Goal: Information Seeking & Learning: Learn about a topic

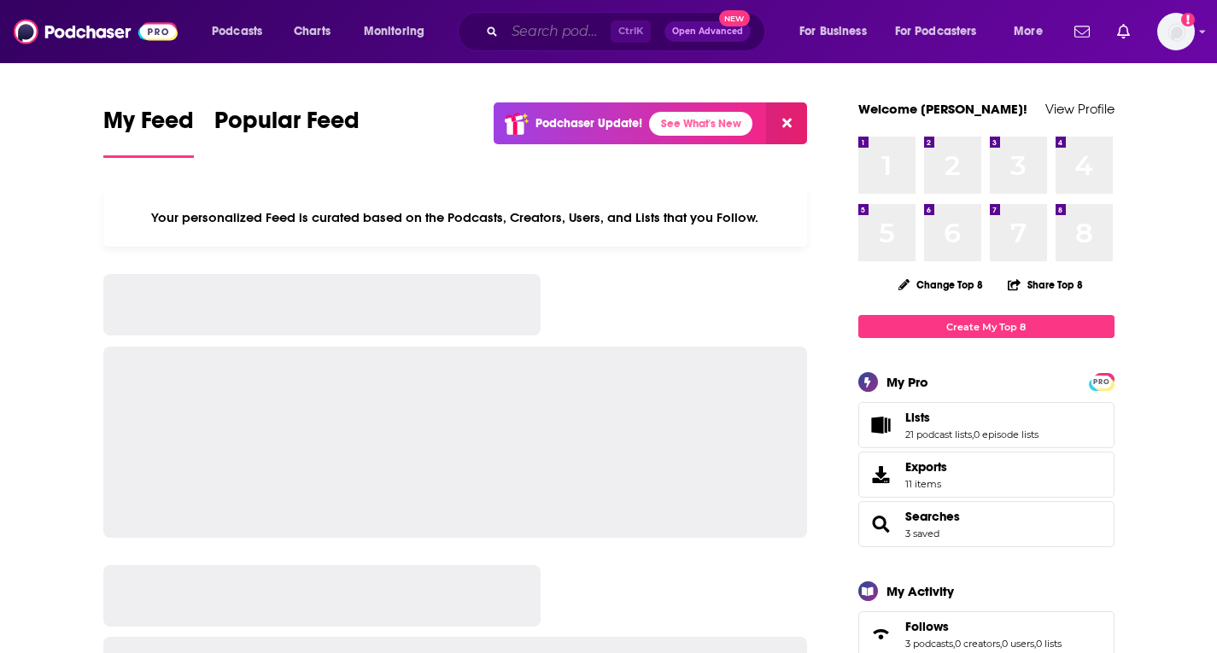
click at [573, 39] on input "Search podcasts, credits, & more..." at bounding box center [558, 31] width 106 height 27
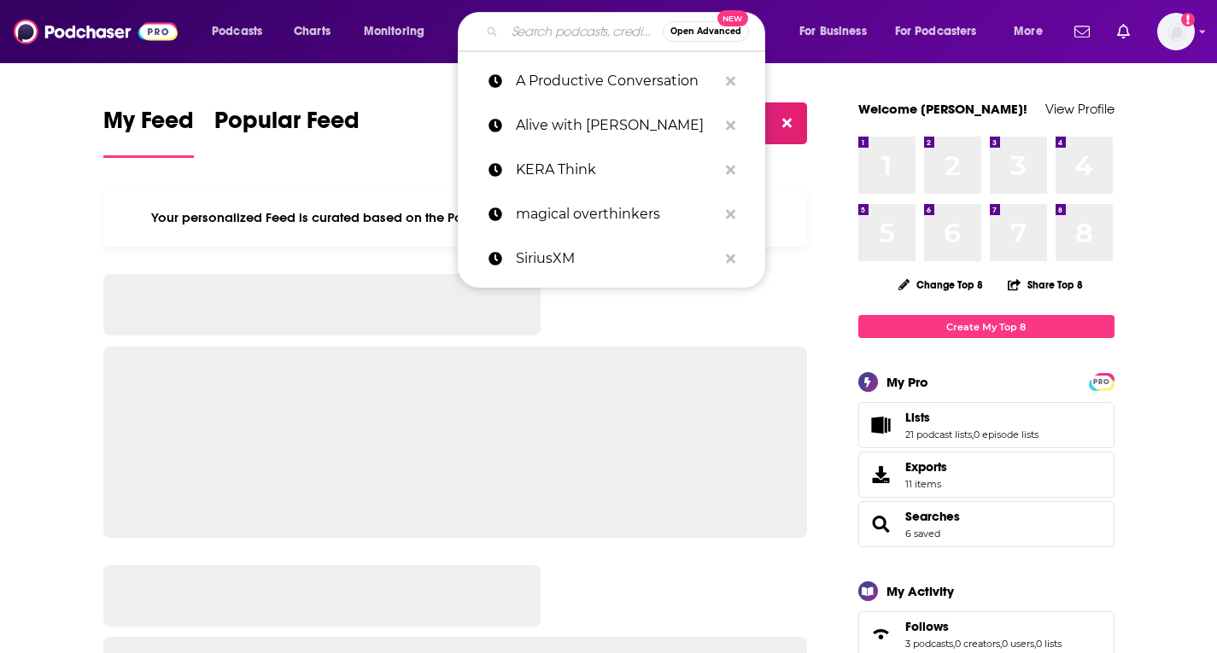
paste input "The Lo Life"
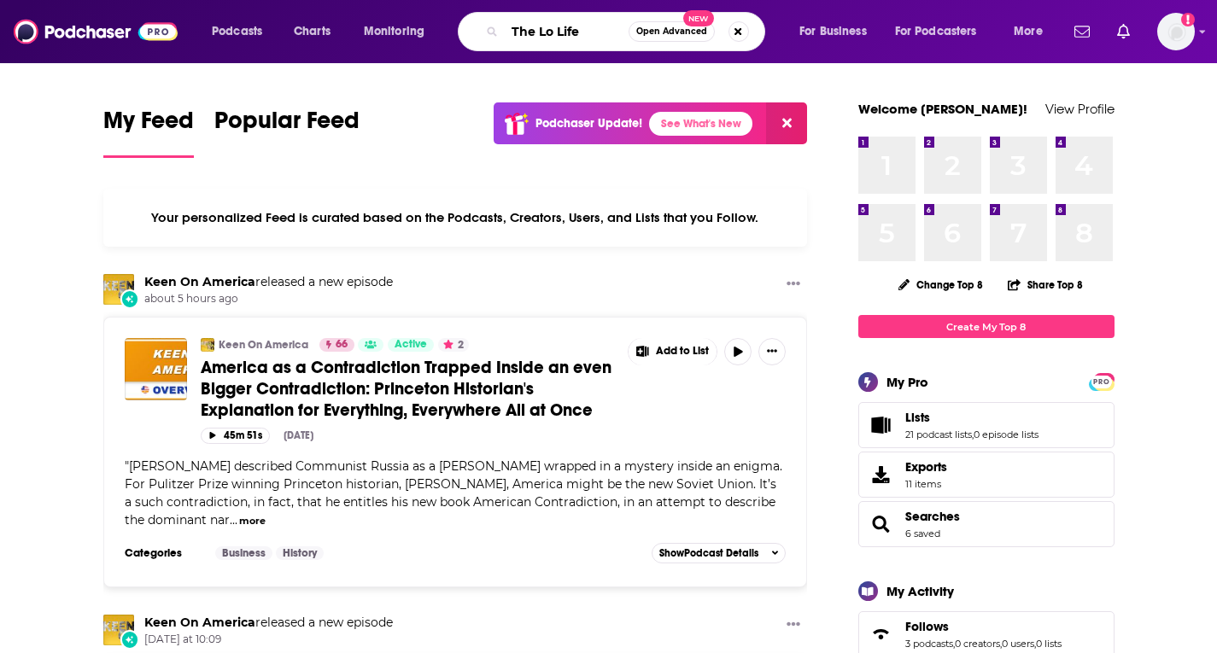
type input "The Lo Life"
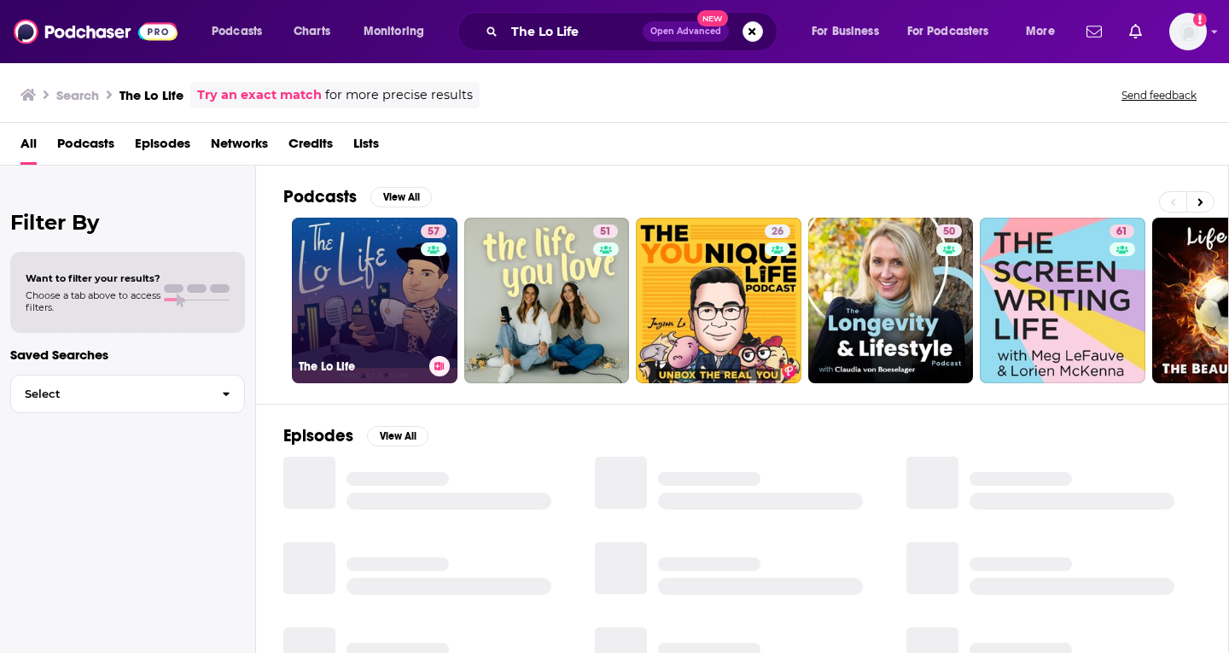
click at [335, 304] on link "57 The Lo Life" at bounding box center [375, 301] width 166 height 166
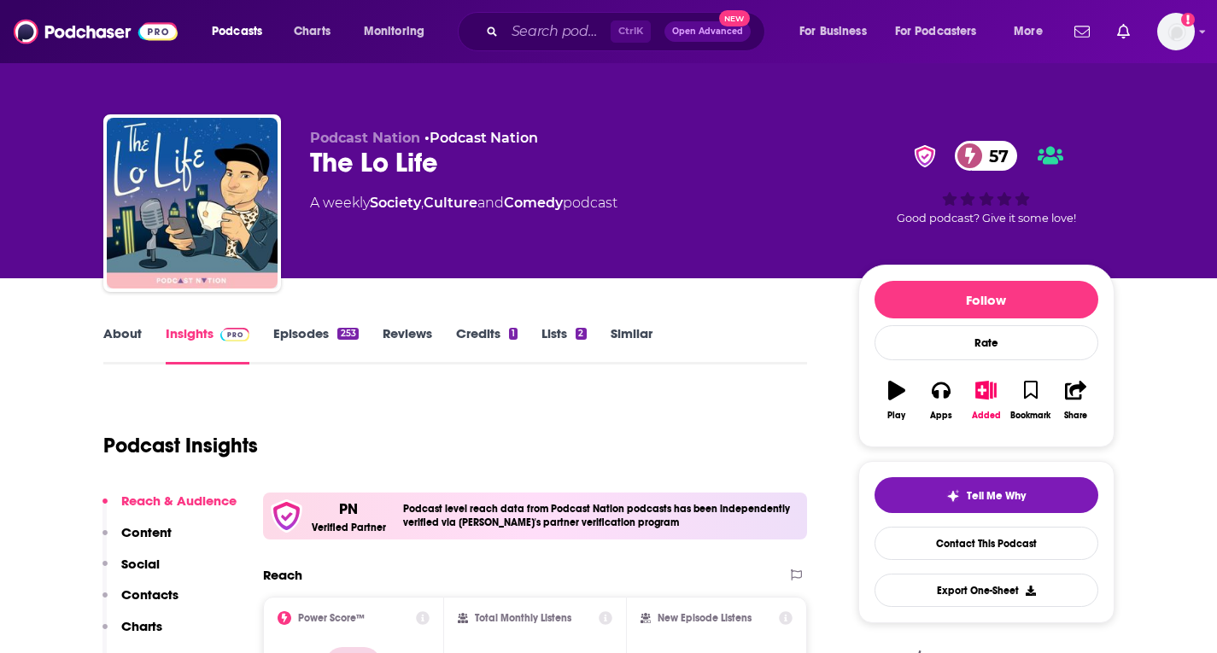
scroll to position [171, 0]
